Goal: Find specific page/section: Find specific page/section

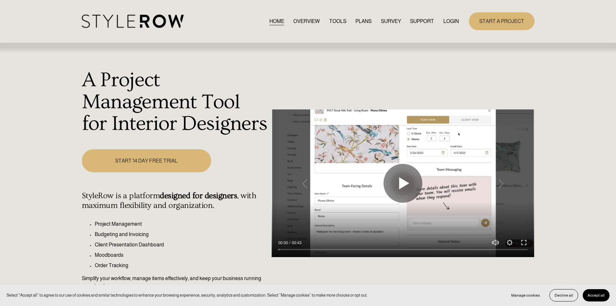
click at [450, 22] on link "LOGIN" at bounding box center [452, 21] width 16 height 9
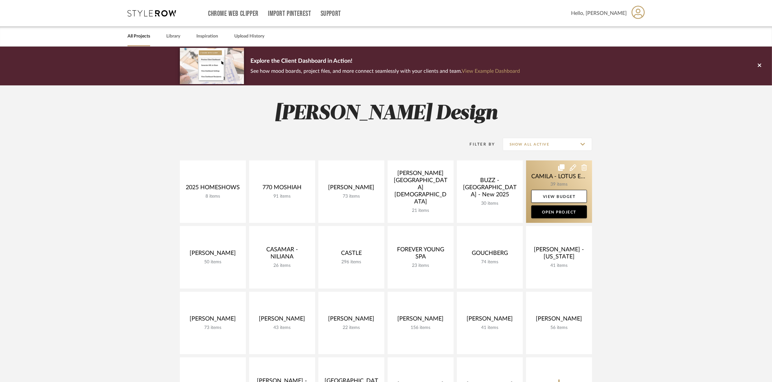
click at [528, 184] on link at bounding box center [559, 191] width 66 height 62
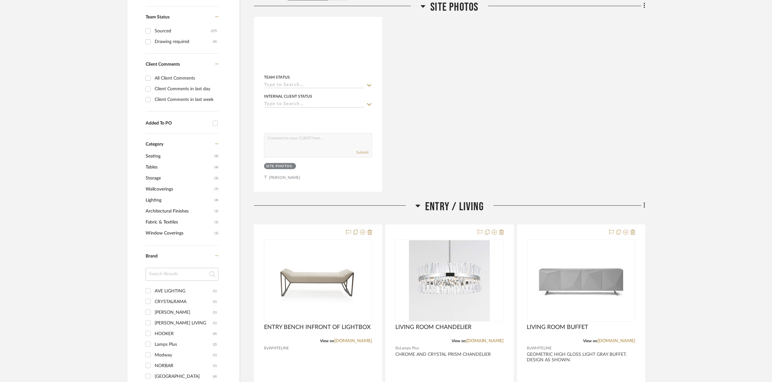
scroll to position [404, 0]
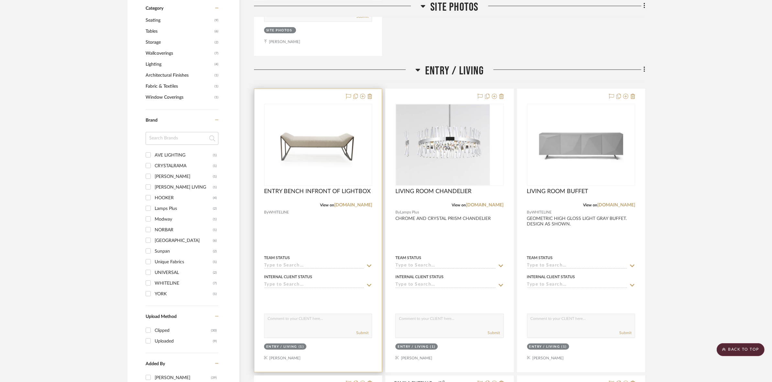
click at [0, 0] on img at bounding box center [0, 0] width 0 height 0
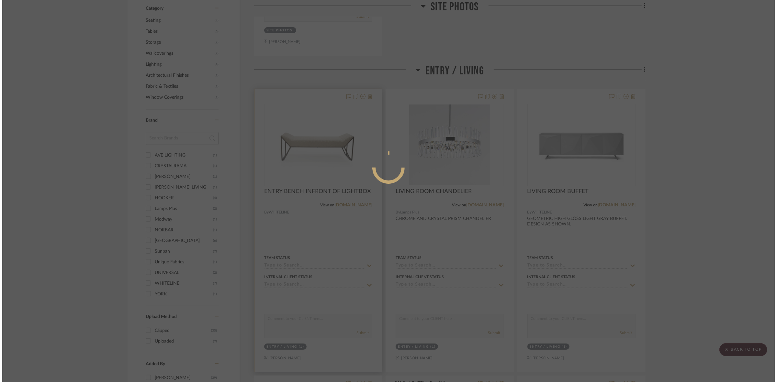
scroll to position [0, 0]
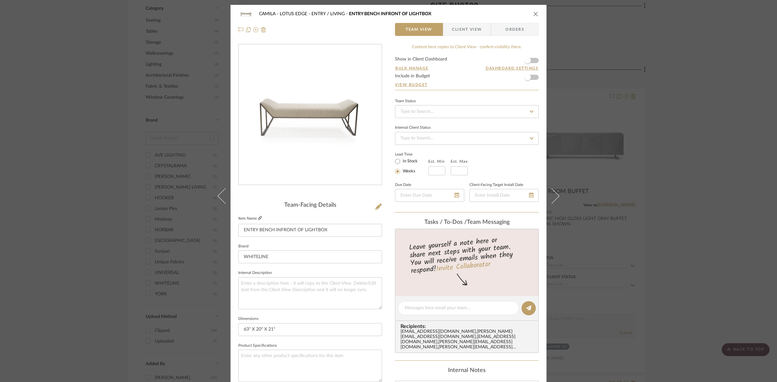
click at [258, 218] on icon at bounding box center [260, 218] width 4 height 4
drag, startPoint x: 88, startPoint y: 128, endPoint x: 456, endPoint y: 134, distance: 367.6
click at [89, 128] on div "CAMILA - LOTUS EDGE ENTRY / LIVING ENTRY BENCH INFRONT OF LIGHTBOX Team View Cl…" at bounding box center [388, 191] width 777 height 382
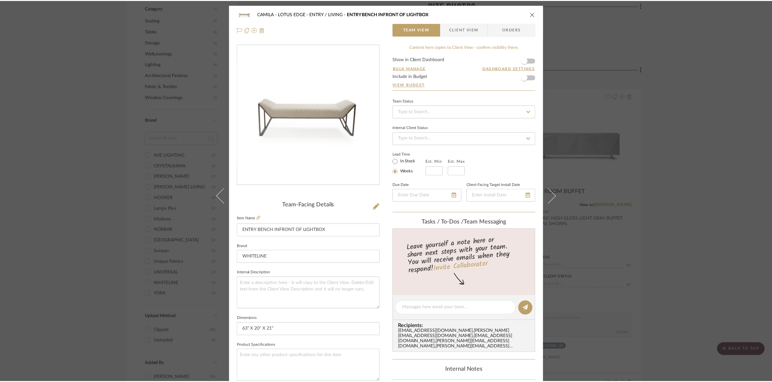
scroll to position [404, 0]
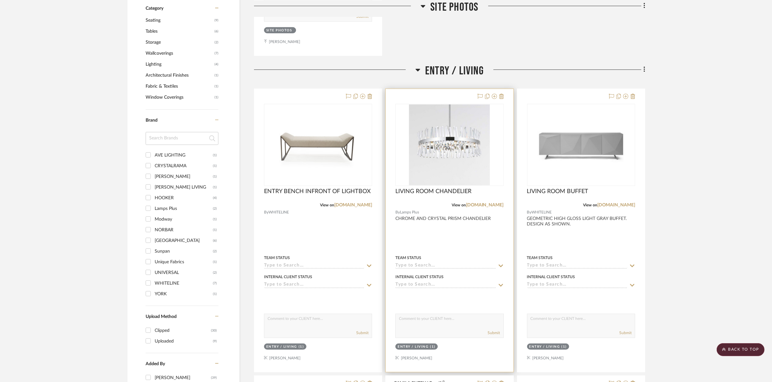
click at [472, 136] on img "0" at bounding box center [449, 145] width 81 height 81
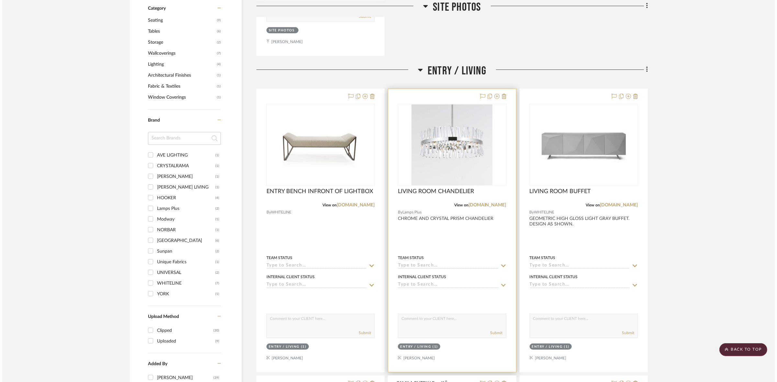
scroll to position [0, 0]
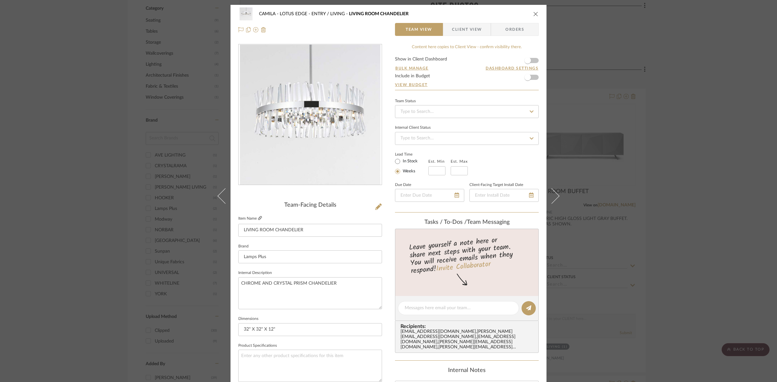
click at [259, 217] on icon at bounding box center [260, 218] width 4 height 4
click at [99, 108] on div "CAMILA - LOTUS EDGE ENTRY / LIVING LIVING ROOM CHANDELIER Team View Client View…" at bounding box center [388, 191] width 777 height 382
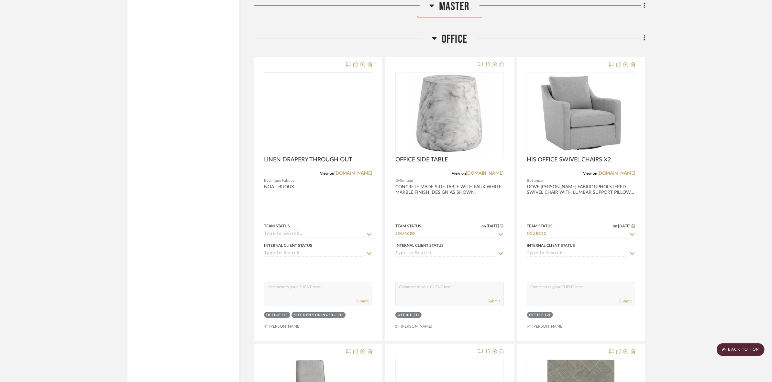
scroll to position [2872, 0]
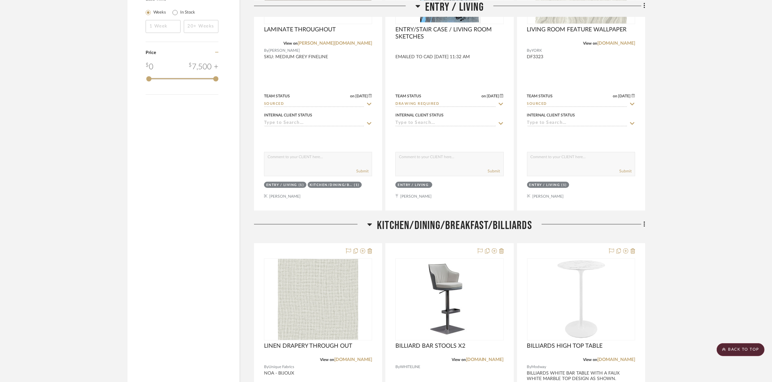
drag, startPoint x: 701, startPoint y: 131, endPoint x: 697, endPoint y: 71, distance: 60.3
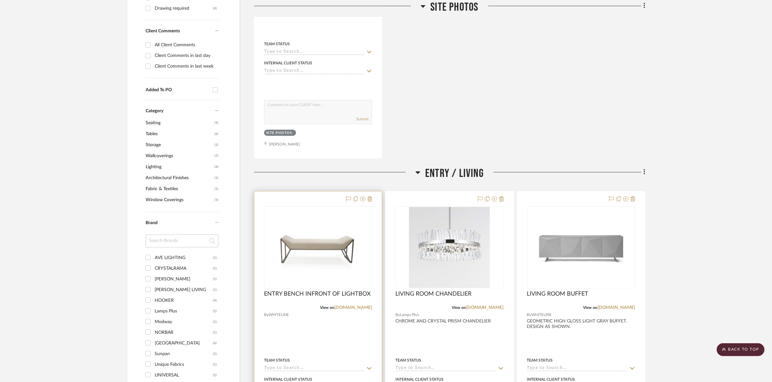
scroll to position [304, 0]
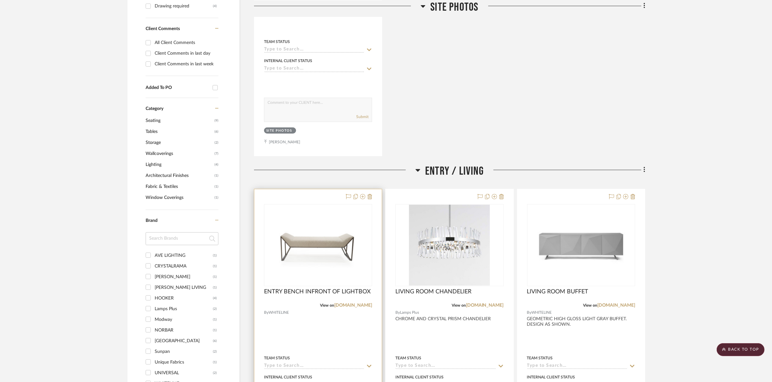
click at [267, 259] on img "0" at bounding box center [318, 245] width 107 height 77
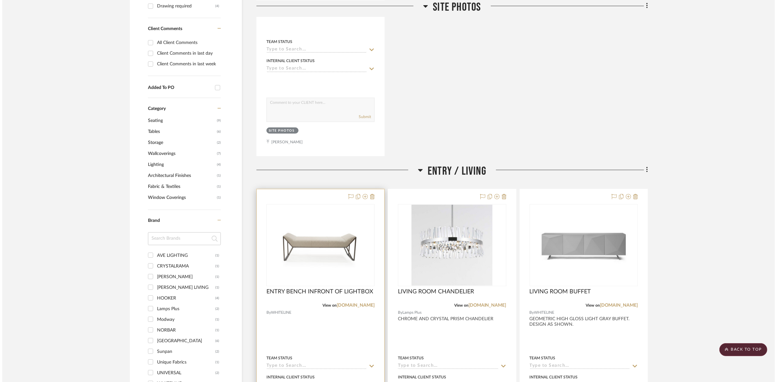
scroll to position [0, 0]
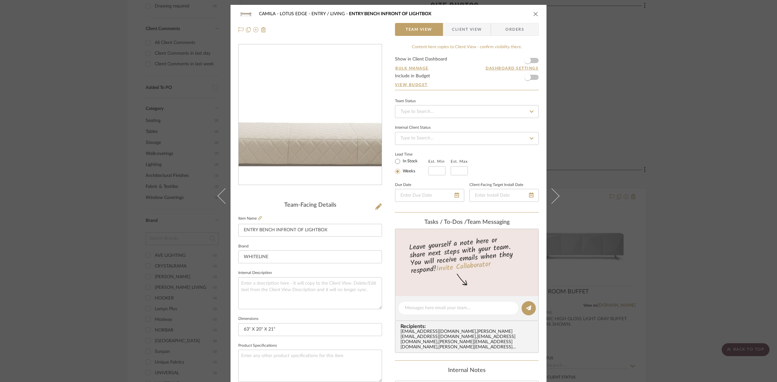
click at [303, 101] on img "0" at bounding box center [309, 114] width 143 height 103
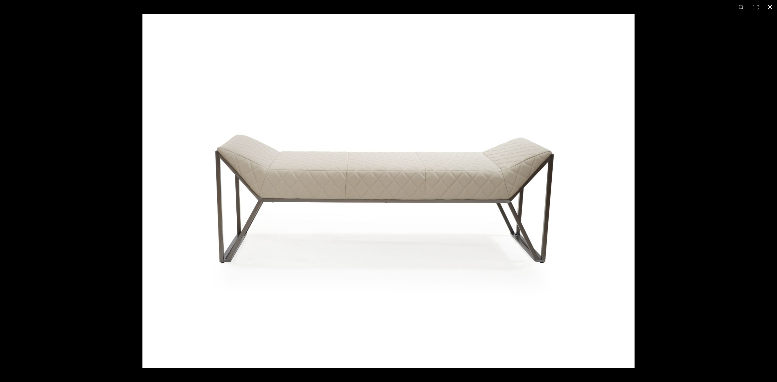
click at [93, 114] on div at bounding box center [388, 191] width 777 height 382
click at [61, 46] on div at bounding box center [388, 191] width 777 height 382
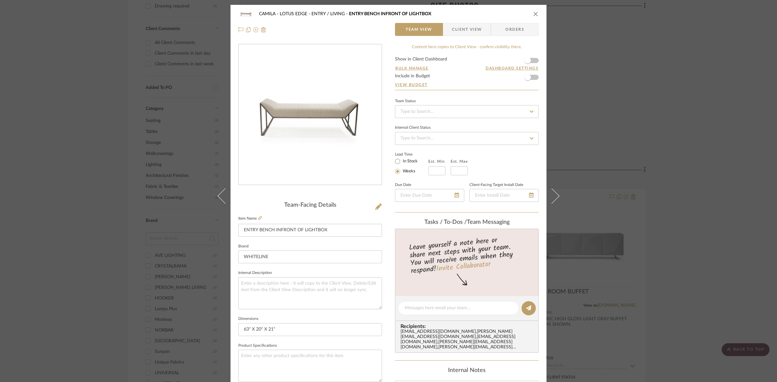
drag, startPoint x: 98, startPoint y: 122, endPoint x: 200, endPoint y: 156, distance: 107.4
click at [98, 122] on div "CAMILA - LOTUS EDGE ENTRY / LIVING ENTRY BENCH INFRONT OF LIGHTBOX Team View Cl…" at bounding box center [388, 191] width 777 height 382
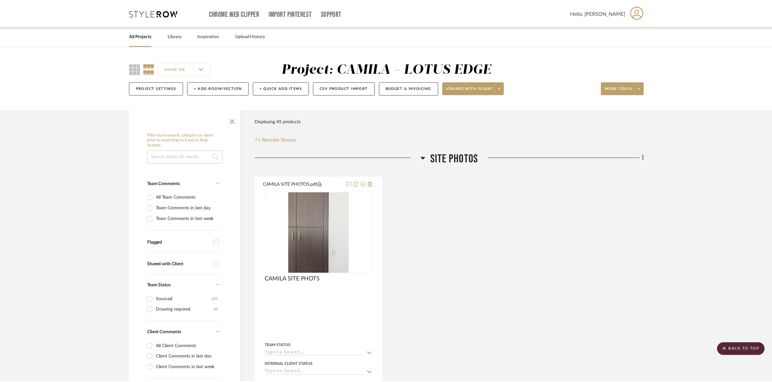
scroll to position [304, 0]
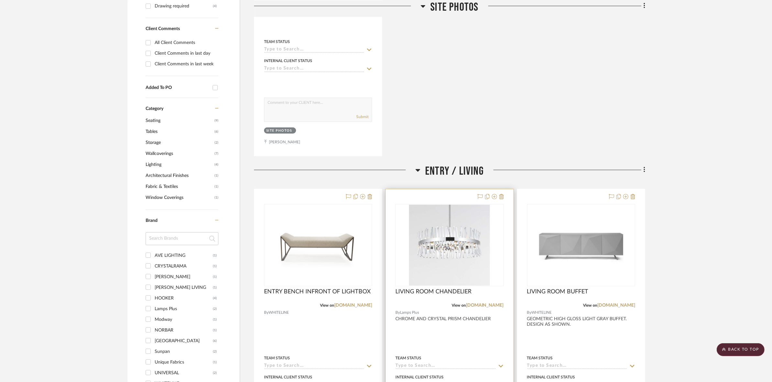
click at [475, 232] on img "0" at bounding box center [449, 245] width 81 height 81
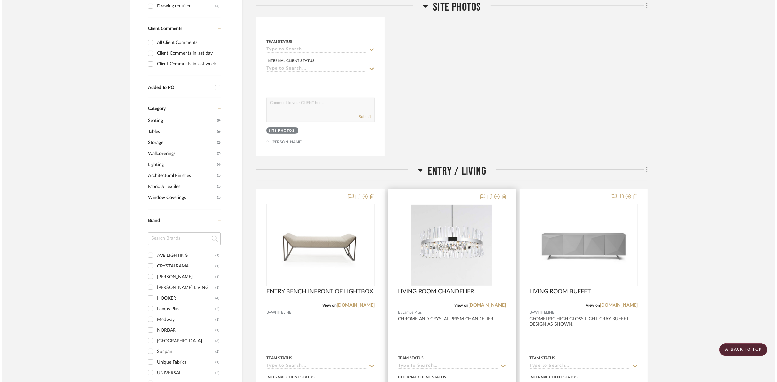
scroll to position [0, 0]
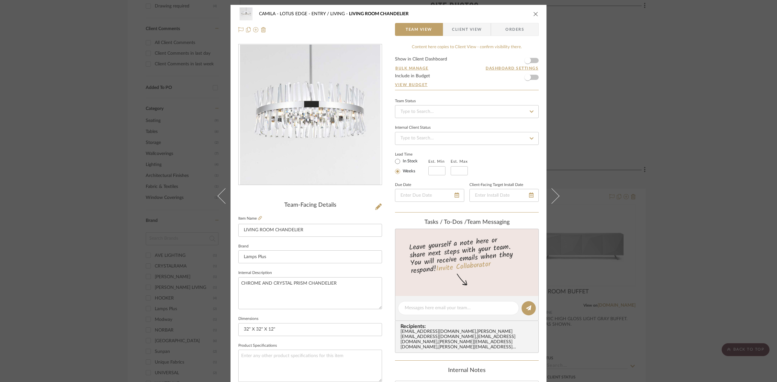
click at [133, 185] on div "CAMILA - LOTUS EDGE ENTRY / LIVING LIVING ROOM CHANDELIER Team View Client View…" at bounding box center [388, 191] width 777 height 382
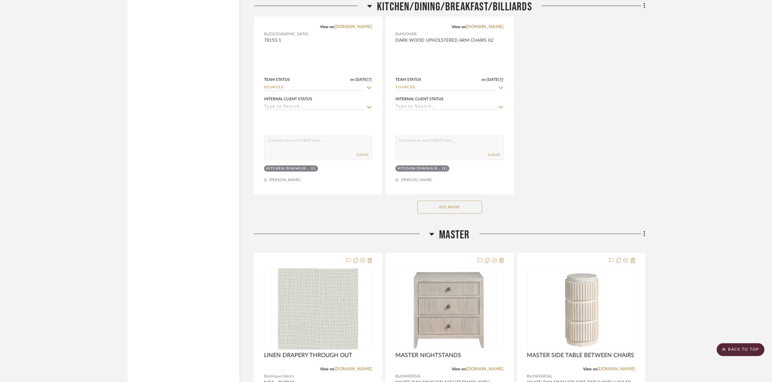
scroll to position [1922, 0]
